Goal: Check status: Check status

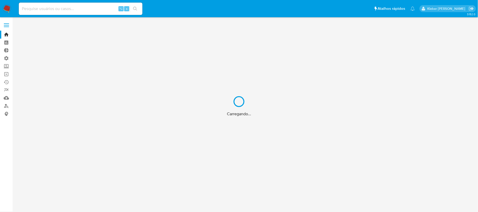
click at [52, 10] on div "Carregando..." at bounding box center [239, 106] width 478 height 212
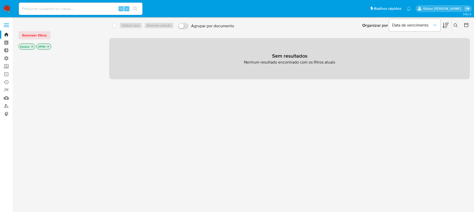
click at [56, 9] on input at bounding box center [81, 8] width 124 height 7
paste input "474801565"
type input "474801565"
click at [136, 8] on icon "search-icon" at bounding box center [135, 9] width 4 height 4
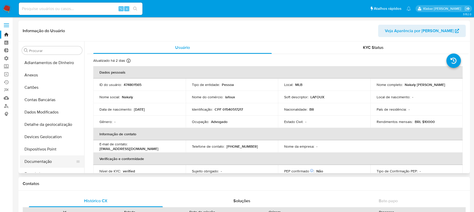
select select "10"
click at [51, 160] on button "Documentação" at bounding box center [50, 161] width 60 height 12
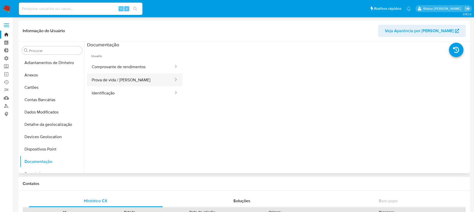
click at [133, 81] on button "Prova de vida / [PERSON_NAME]" at bounding box center [130, 79] width 87 height 13
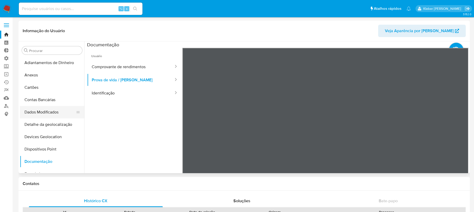
scroll to position [202, 0]
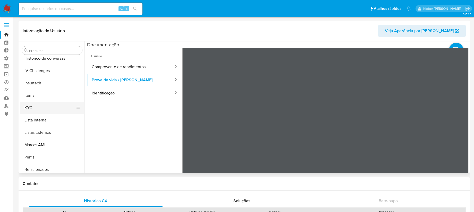
click at [46, 111] on button "KYC" at bounding box center [50, 108] width 60 height 12
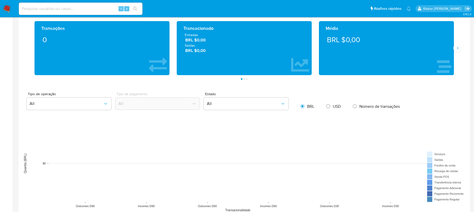
scroll to position [458, 0]
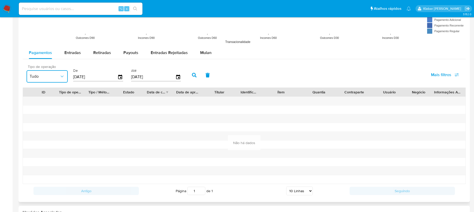
click at [64, 78] on icon "button" at bounding box center [61, 76] width 5 height 5
click at [72, 54] on span "Entradas" at bounding box center [72, 53] width 16 height 6
select select "10"
click at [101, 53] on span "Retiradas" at bounding box center [102, 53] width 18 height 6
select select "10"
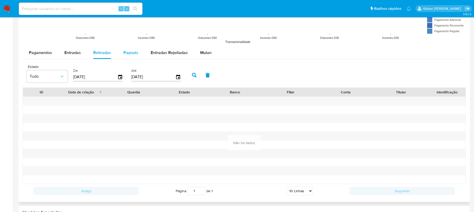
click at [128, 52] on span "Payouts" at bounding box center [130, 53] width 15 height 6
select select "10"
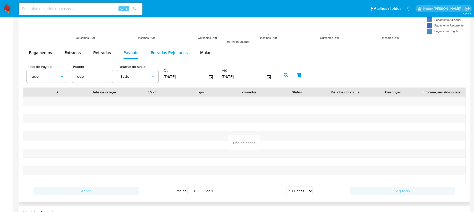
click at [170, 51] on span "Entradas Rejeitadas" at bounding box center [169, 53] width 37 height 6
select select "10"
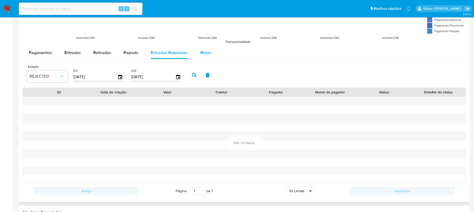
click at [204, 52] on span "Mulan" at bounding box center [205, 53] width 11 height 6
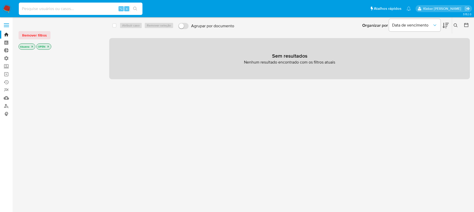
click at [51, 8] on input at bounding box center [81, 8] width 124 height 7
paste input "474801565"
type input "474801565"
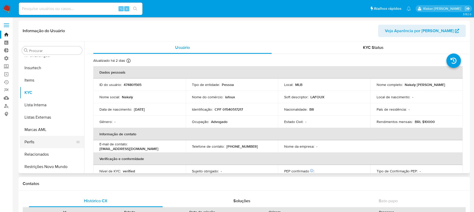
scroll to position [217, 0]
click at [59, 167] on button "Restrições Novo Mundo" at bounding box center [50, 166] width 60 height 12
select select "10"
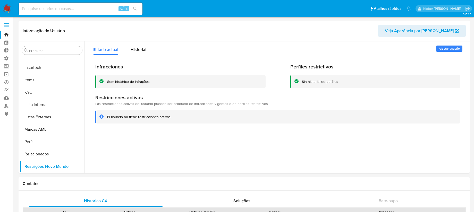
scroll to position [217, 0]
